Goal: Information Seeking & Learning: Learn about a topic

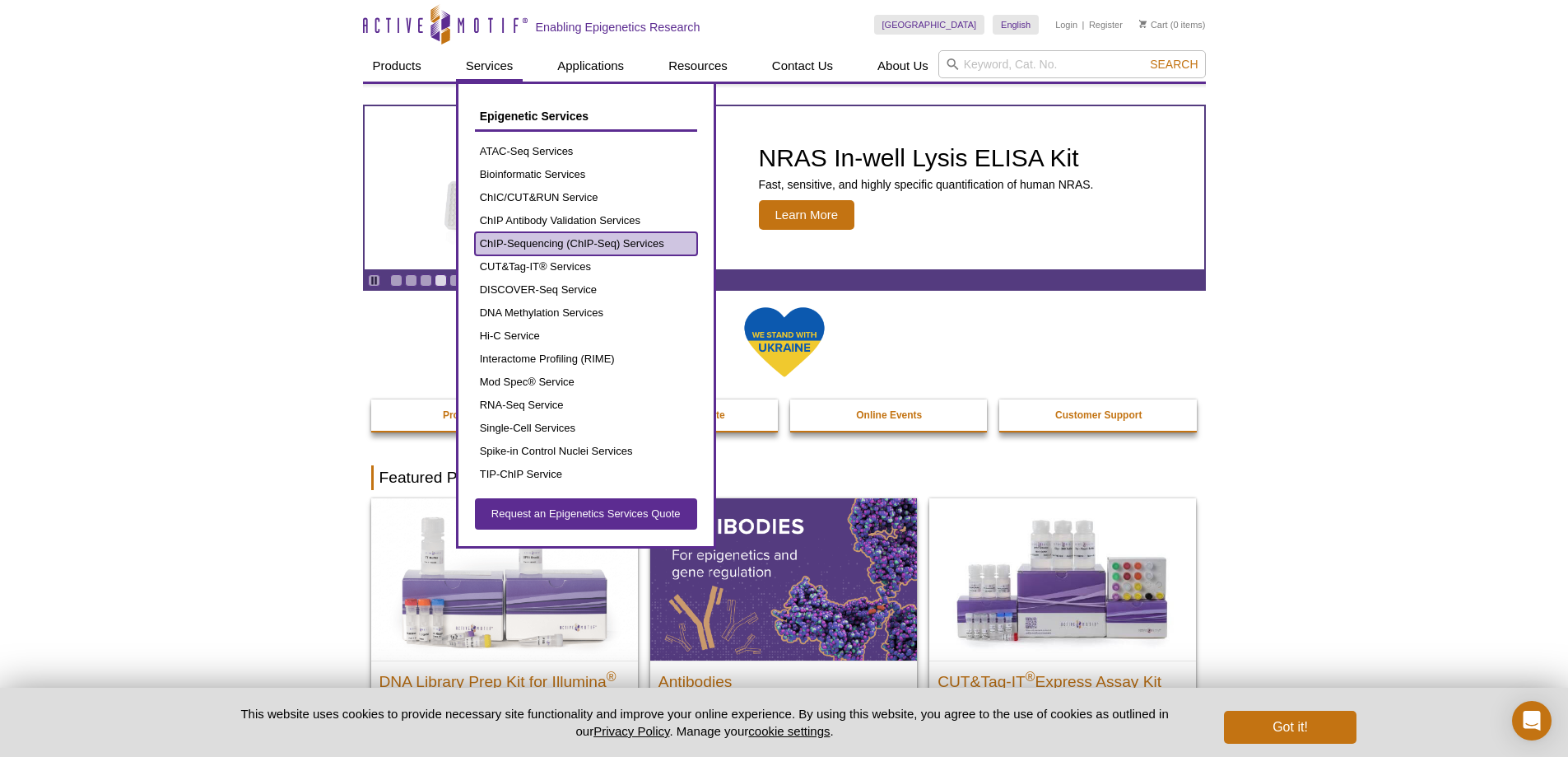
click at [543, 243] on link "ChIP-Sequencing (ChIP-Seq) Services" at bounding box center [586, 243] width 223 height 23
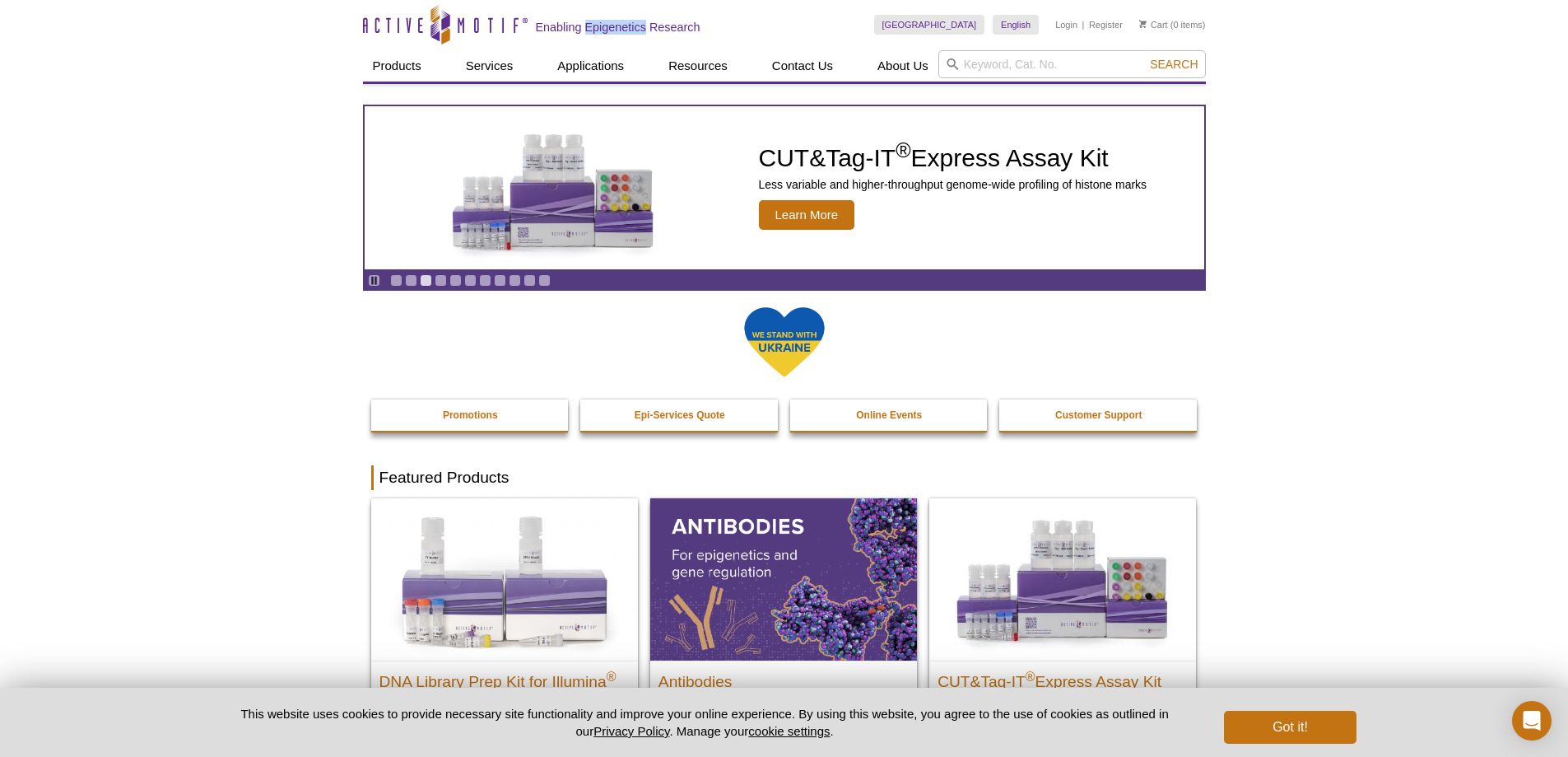
drag, startPoint x: 644, startPoint y: 25, endPoint x: 589, endPoint y: 30, distance: 55.2
click at [589, 30] on h2 "Enabling Epigenetics Research" at bounding box center [618, 27] width 165 height 15
